Goal: Task Accomplishment & Management: Complete application form

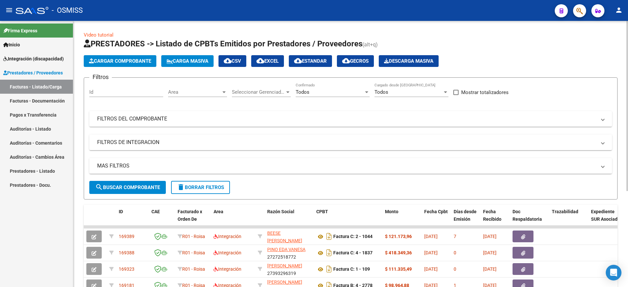
click at [124, 61] on span "Cargar Comprobante" at bounding box center [120, 61] width 62 height 6
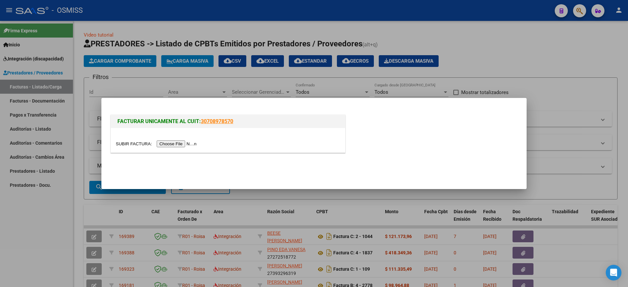
click at [171, 144] on input "file" at bounding box center [157, 144] width 83 height 7
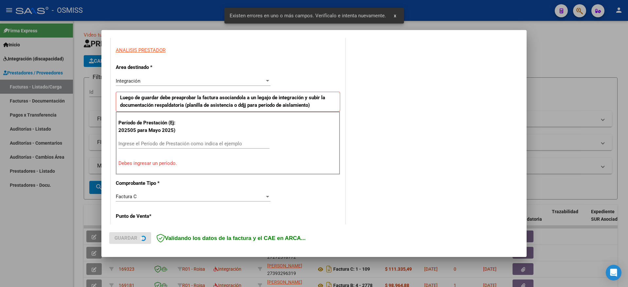
scroll to position [122, 0]
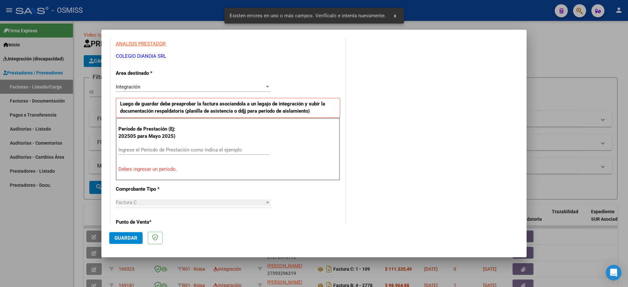
click at [178, 151] on input "Ingrese el Período de Prestación como indica el ejemplo" at bounding box center [193, 150] width 151 height 6
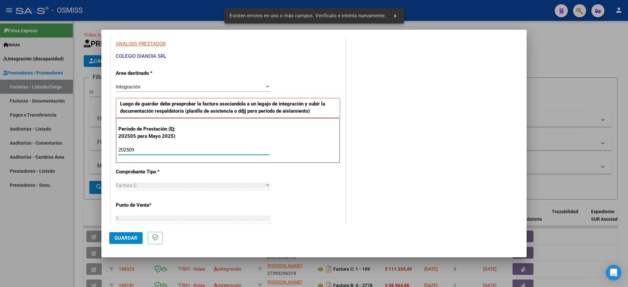
type input "202509"
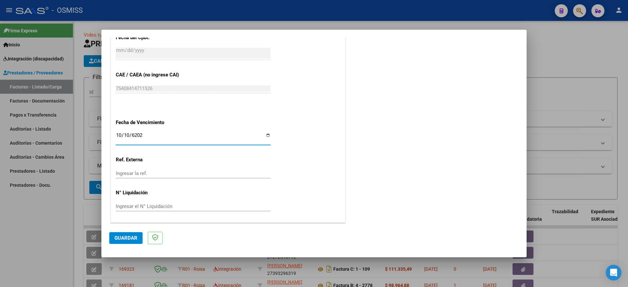
type input "[DATE]"
click at [119, 238] on span "Guardar" at bounding box center [125, 238] width 23 height 6
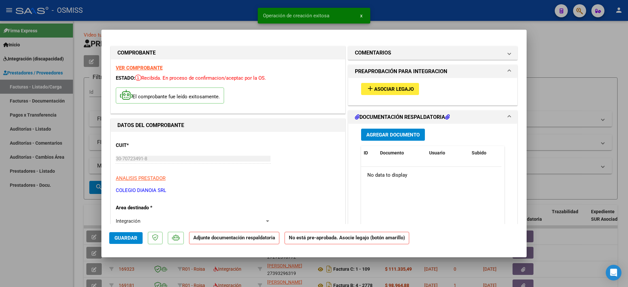
click at [404, 92] on span "Asociar Legajo" at bounding box center [394, 89] width 40 height 6
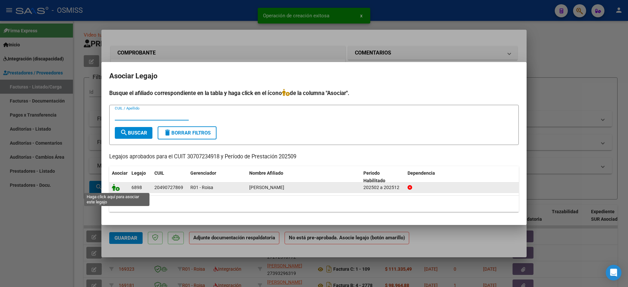
click at [115, 188] on icon at bounding box center [116, 187] width 8 height 7
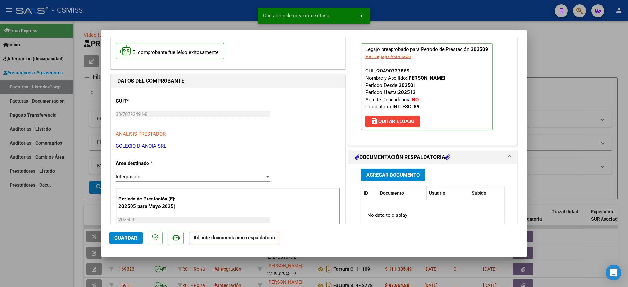
scroll to position [82, 0]
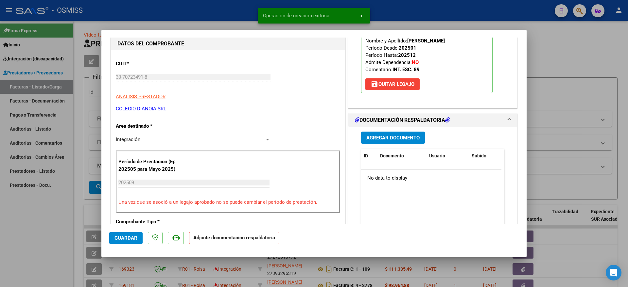
click at [396, 140] on span "Agregar Documento" at bounding box center [392, 138] width 53 height 6
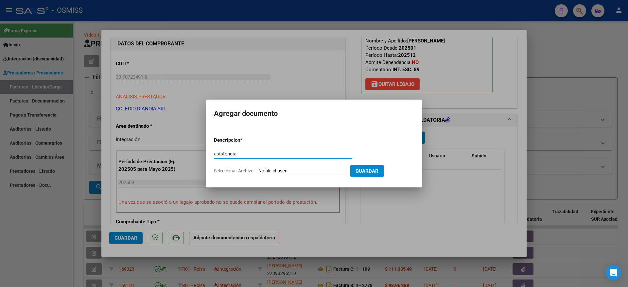
type input "asistencia"
click at [279, 170] on input "Seleccionar Archivo" at bounding box center [301, 171] width 87 height 6
type input "C:\fakepath\[PERSON_NAME] SEPTIEMBRE.pdf"
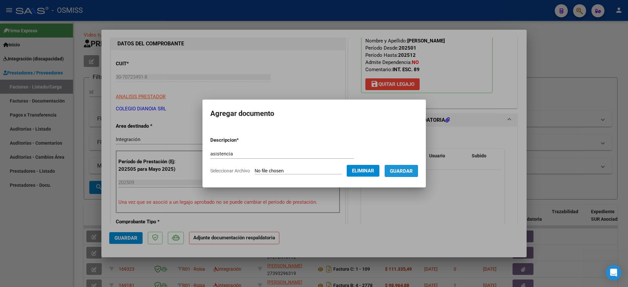
drag, startPoint x: 413, startPoint y: 173, endPoint x: 318, endPoint y: 161, distance: 95.9
click at [413, 172] on span "Guardar" at bounding box center [401, 171] width 23 height 6
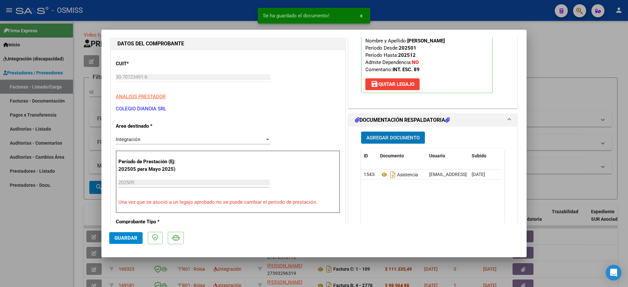
drag, startPoint x: 138, startPoint y: 237, endPoint x: 130, endPoint y: 237, distance: 7.2
click at [136, 237] on button "Guardar" at bounding box center [125, 238] width 33 height 12
click at [48, 237] on div at bounding box center [314, 143] width 628 height 287
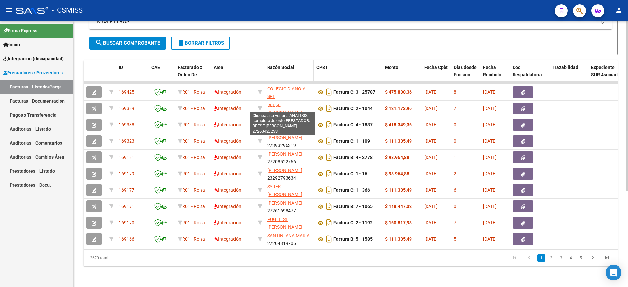
scroll to position [151, 0]
